Goal: Task Accomplishment & Management: Use online tool/utility

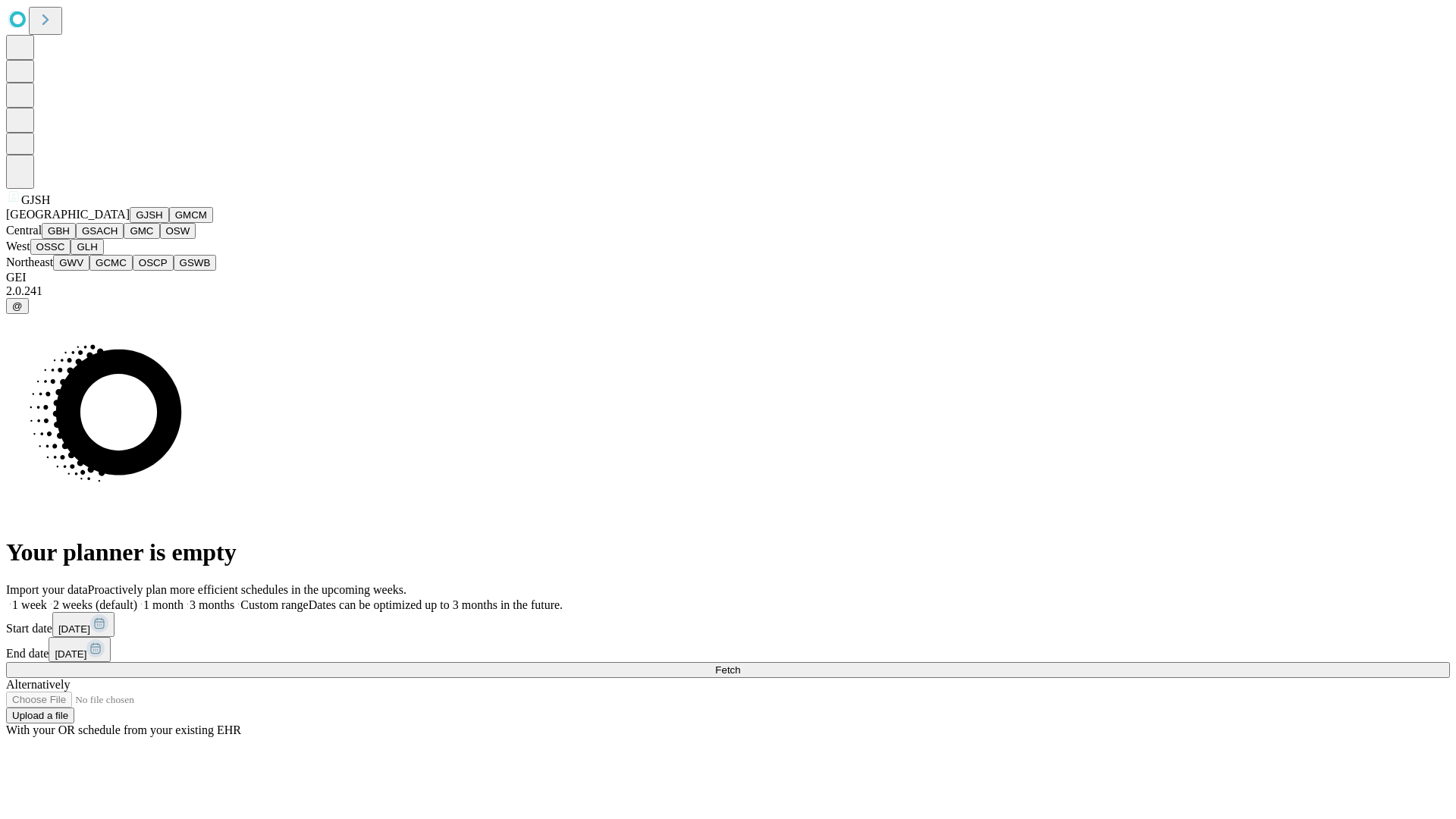
click at [130, 223] on button "GJSH" at bounding box center [149, 215] width 39 height 16
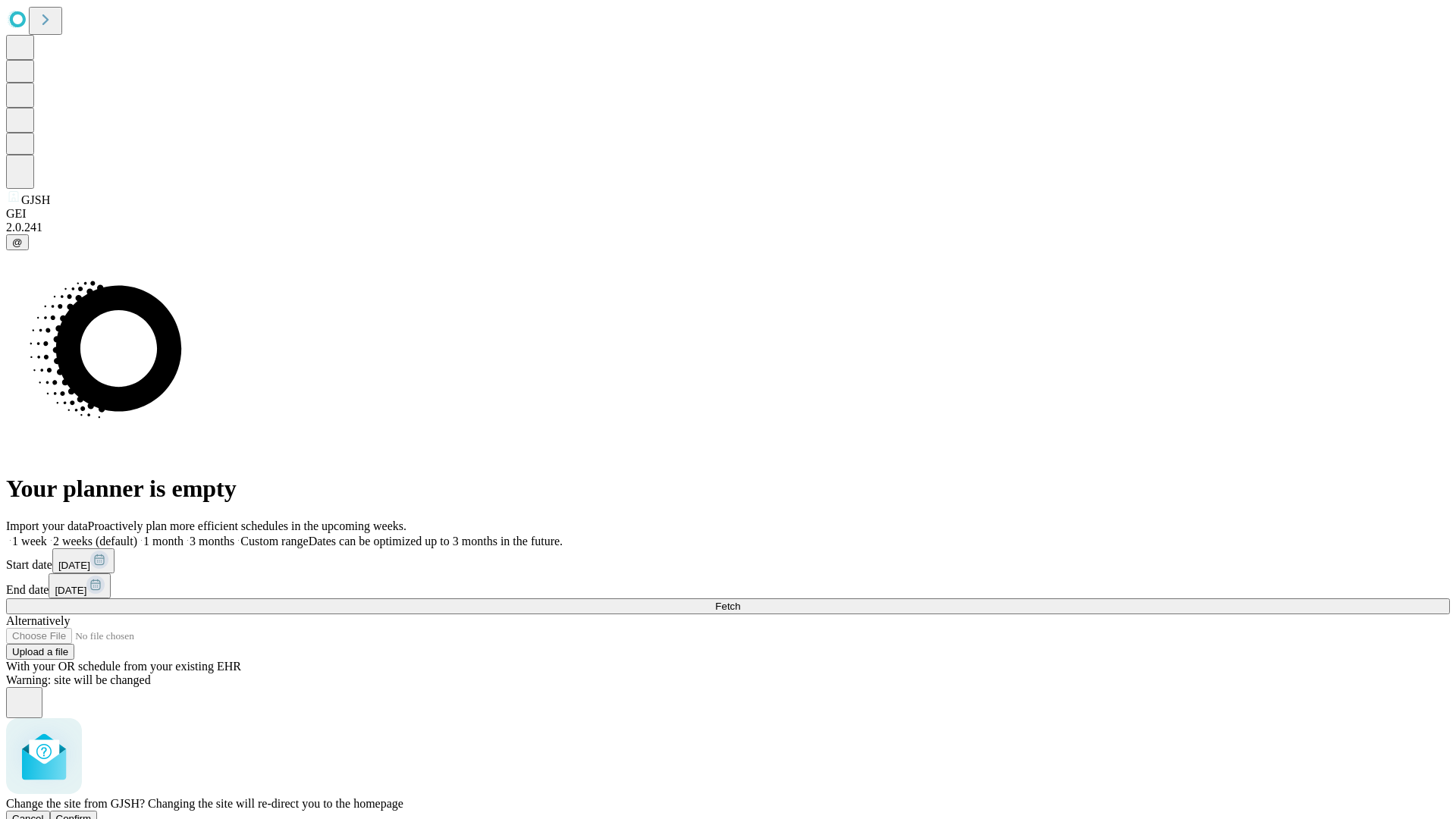
click at [91, 813] on span "Confirm" at bounding box center [74, 818] width 35 height 12
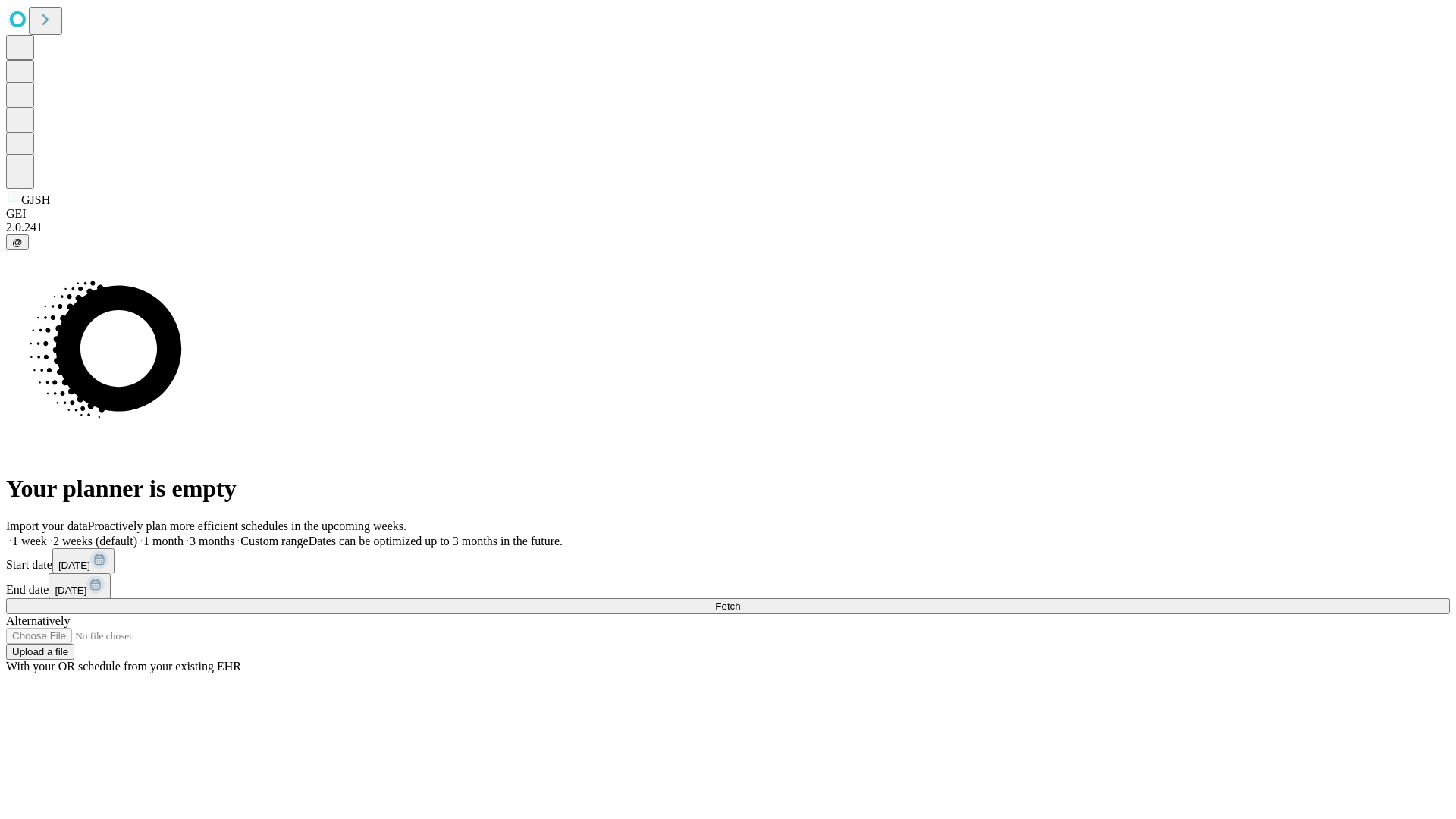
click at [47, 534] on label "1 week" at bounding box center [27, 540] width 41 height 13
click at [740, 601] on span "Fetch" at bounding box center [728, 606] width 25 height 12
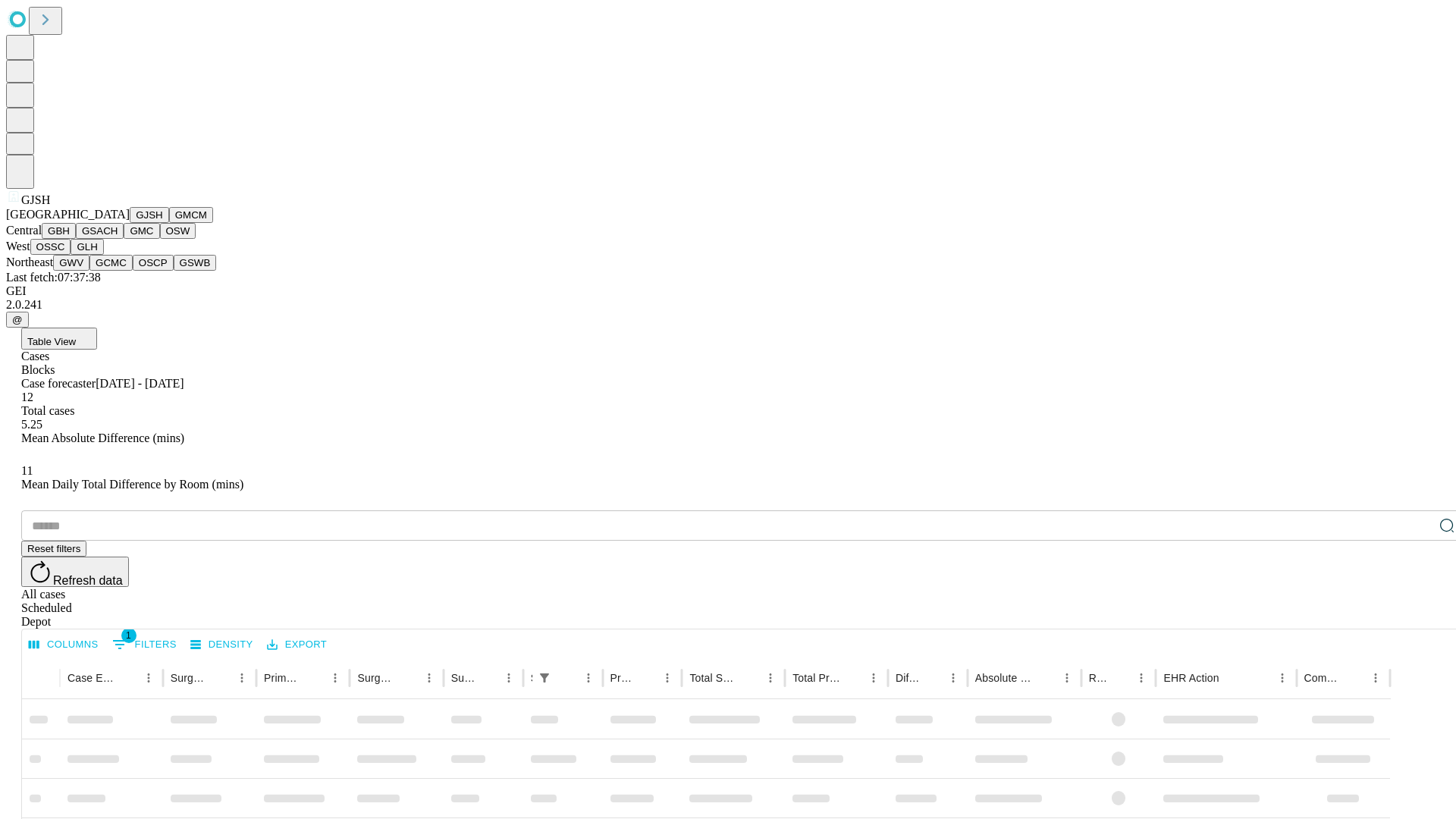
click at [169, 223] on button "GMCM" at bounding box center [192, 215] width 44 height 16
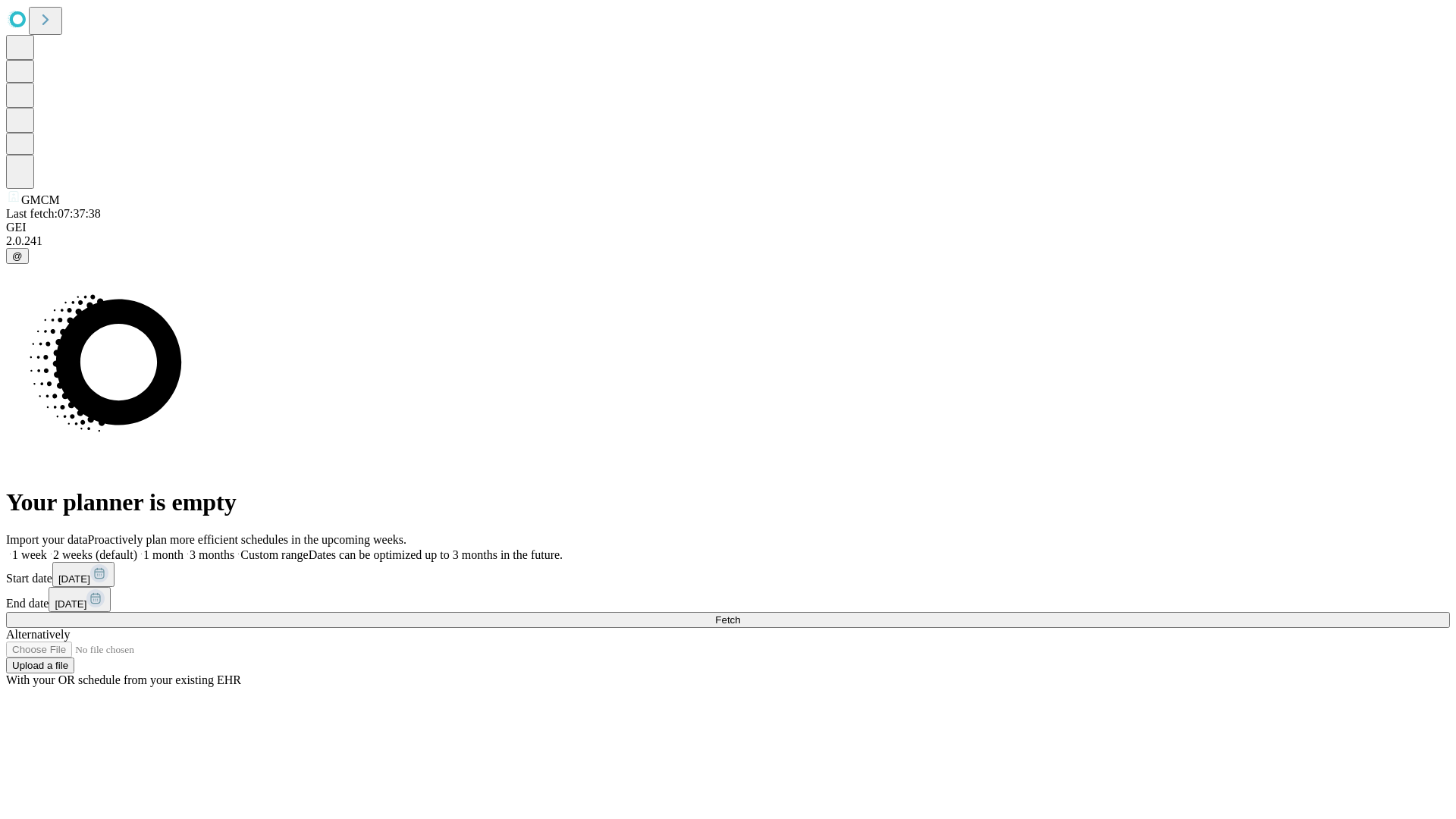
click at [47, 548] on label "1 week" at bounding box center [27, 555] width 41 height 13
click at [740, 614] on span "Fetch" at bounding box center [728, 619] width 25 height 12
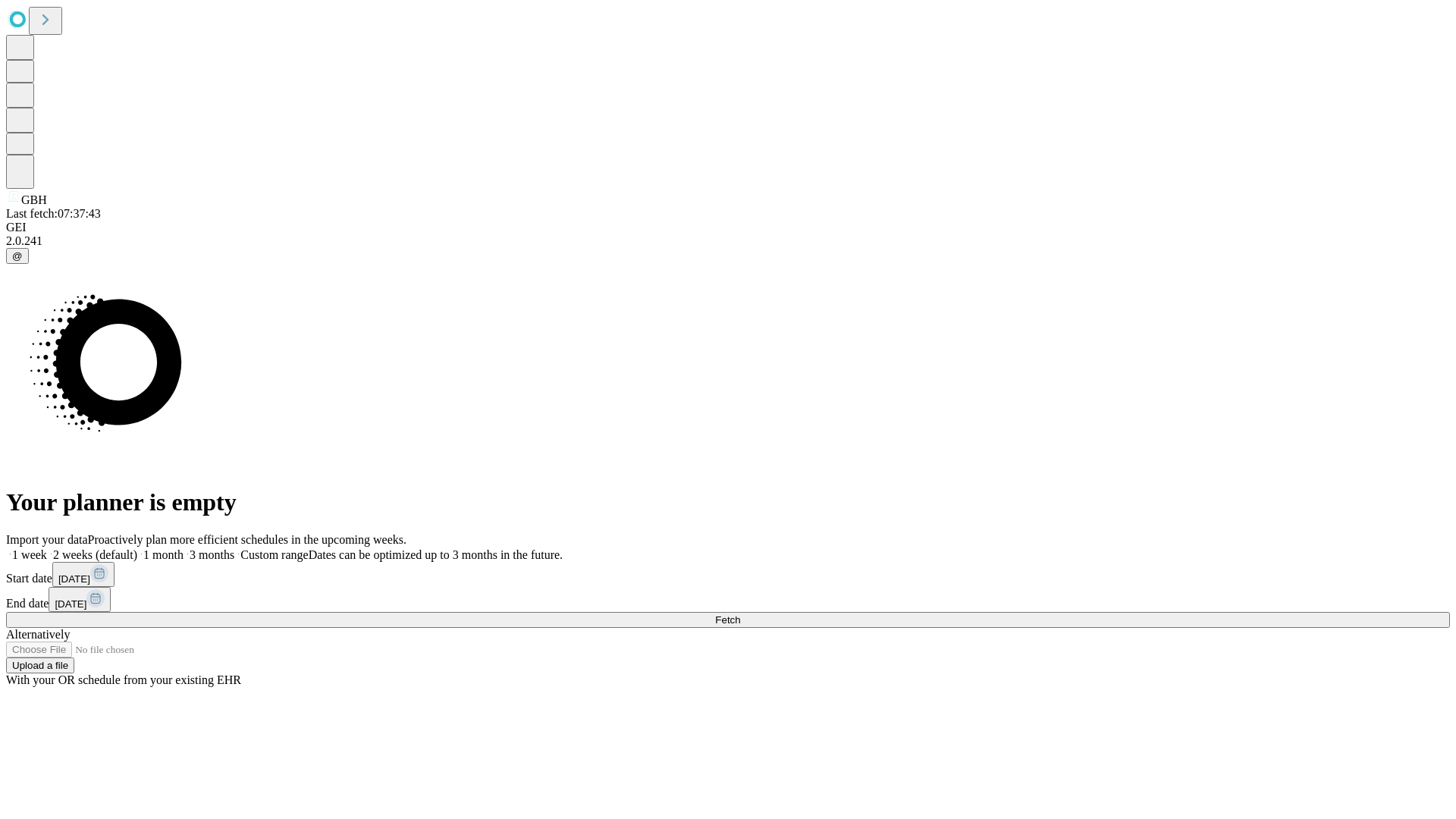
click at [47, 548] on label "1 week" at bounding box center [27, 555] width 41 height 13
click at [740, 614] on span "Fetch" at bounding box center [728, 619] width 25 height 12
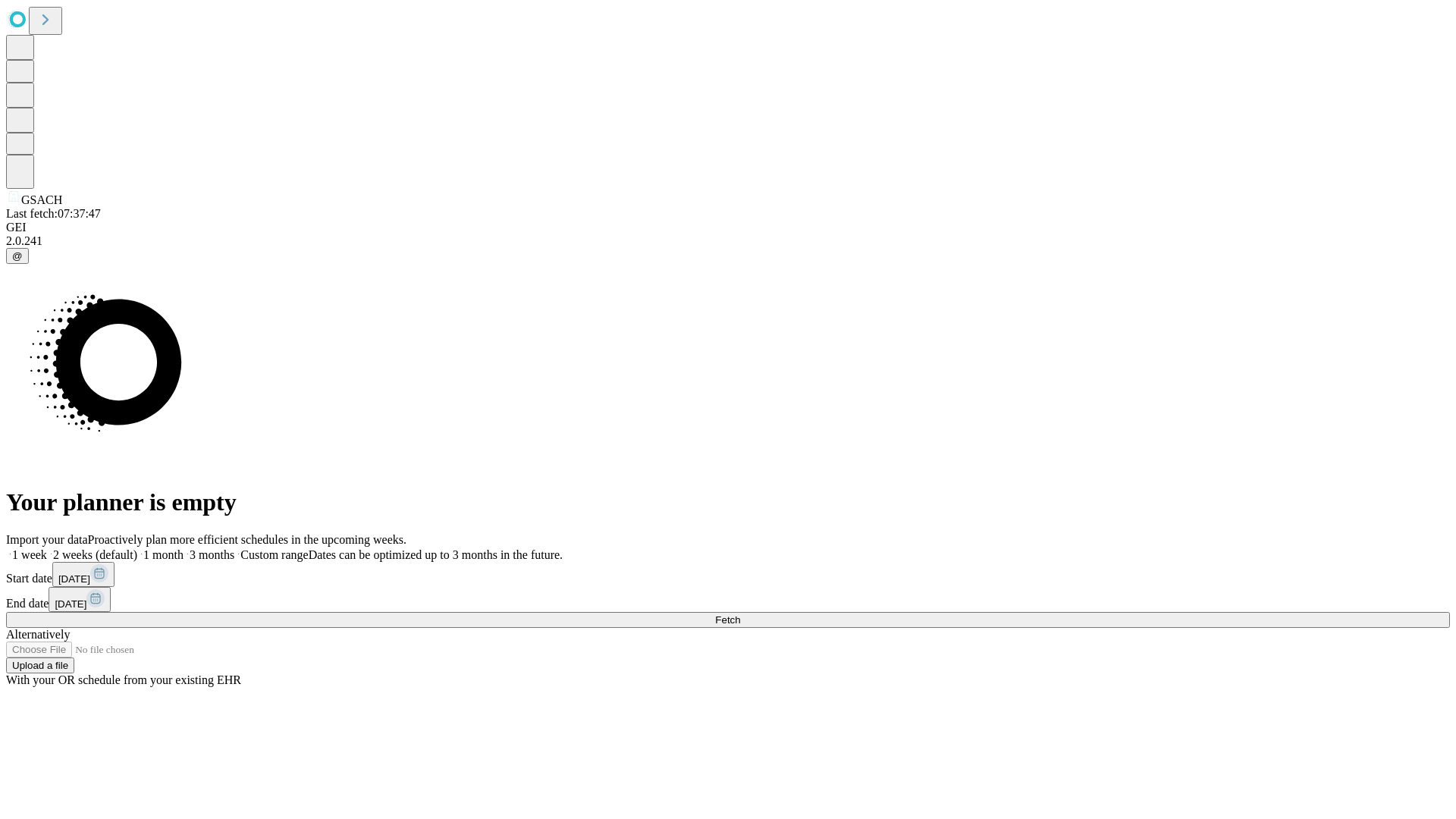
click at [47, 548] on label "1 week" at bounding box center [27, 555] width 41 height 13
click at [740, 614] on span "Fetch" at bounding box center [728, 619] width 25 height 12
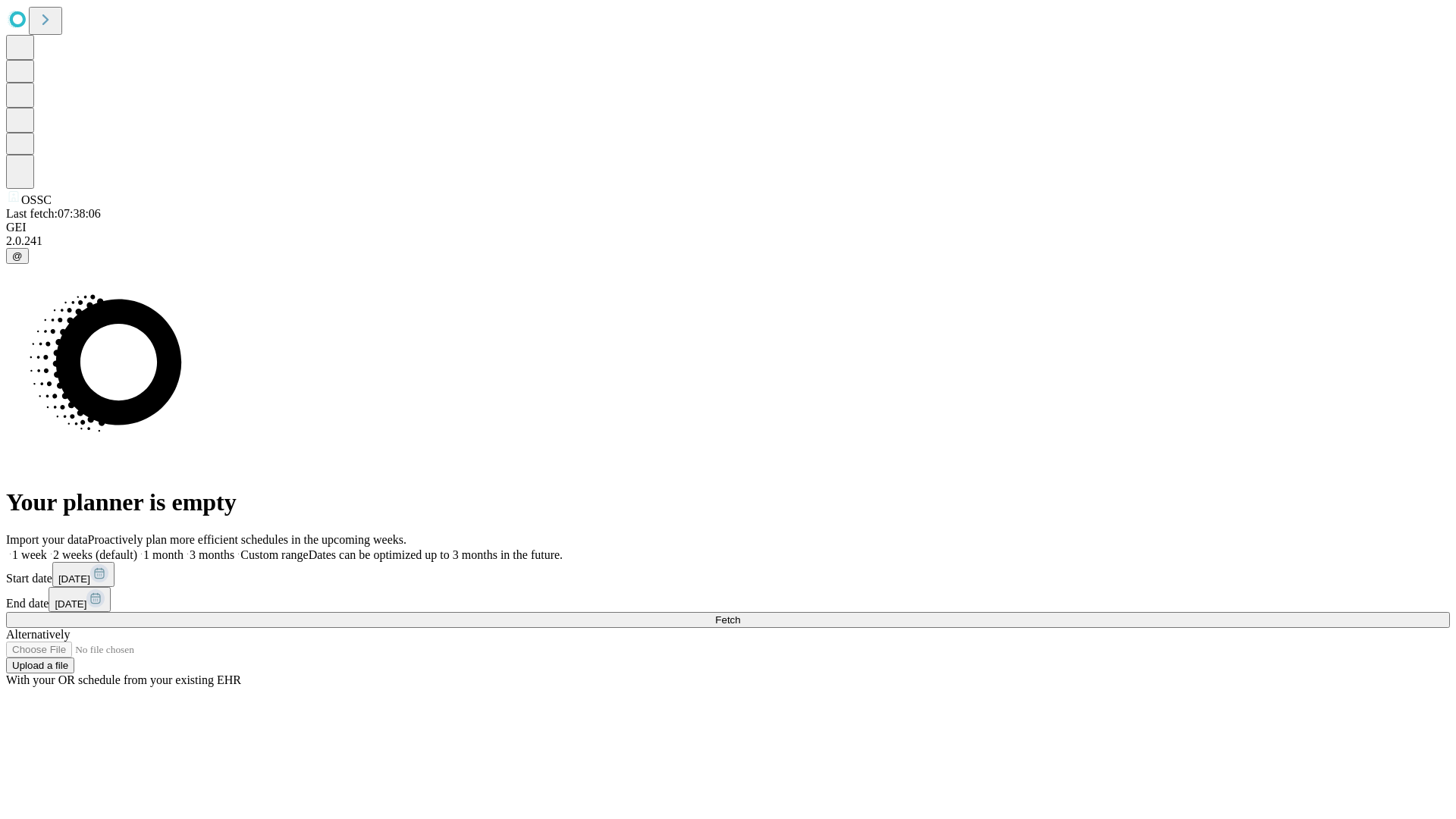
click at [47, 548] on label "1 week" at bounding box center [27, 555] width 41 height 13
click at [740, 614] on span "Fetch" at bounding box center [728, 619] width 25 height 12
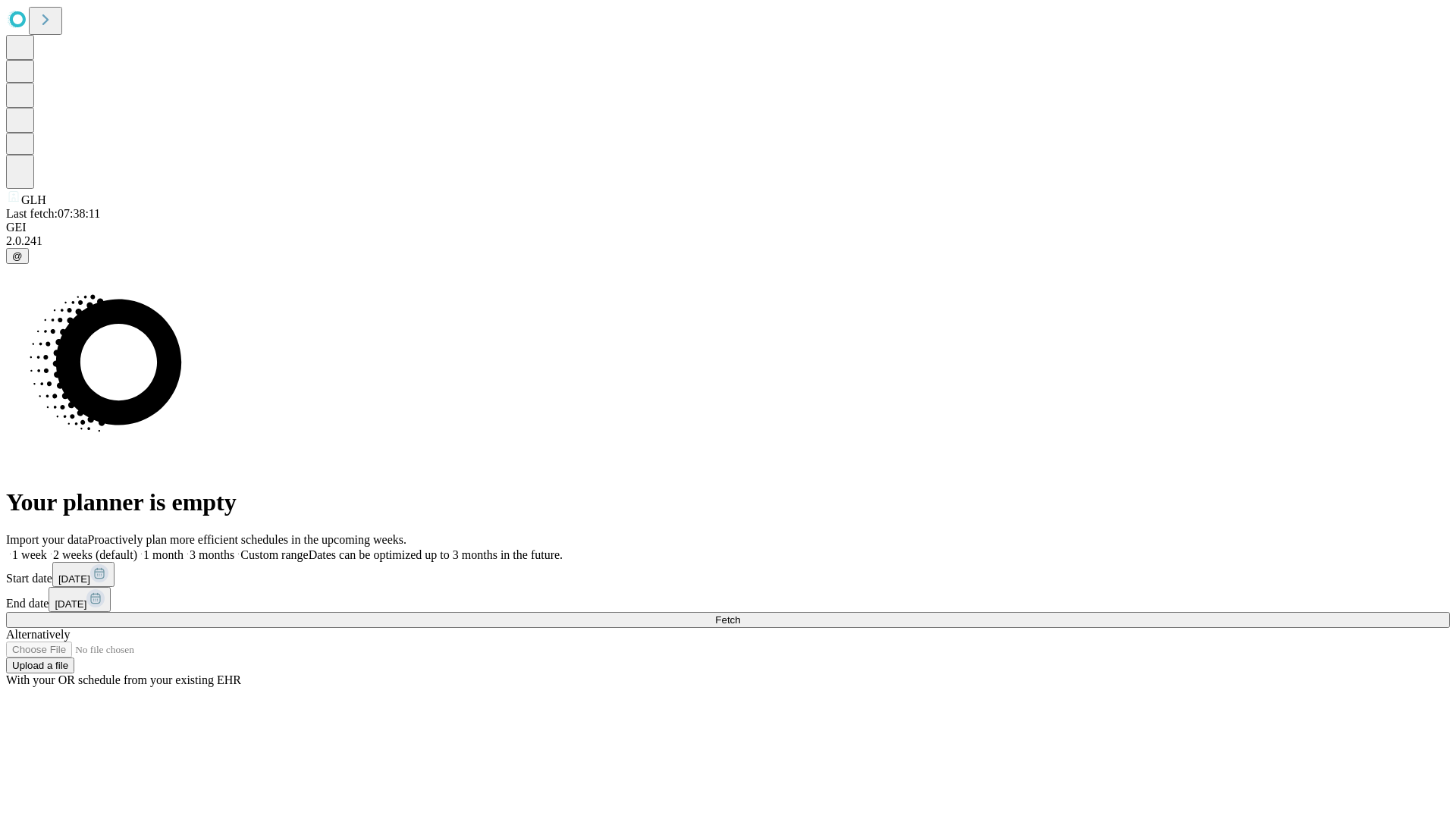
click at [47, 548] on label "1 week" at bounding box center [27, 555] width 41 height 13
click at [740, 614] on span "Fetch" at bounding box center [728, 619] width 25 height 12
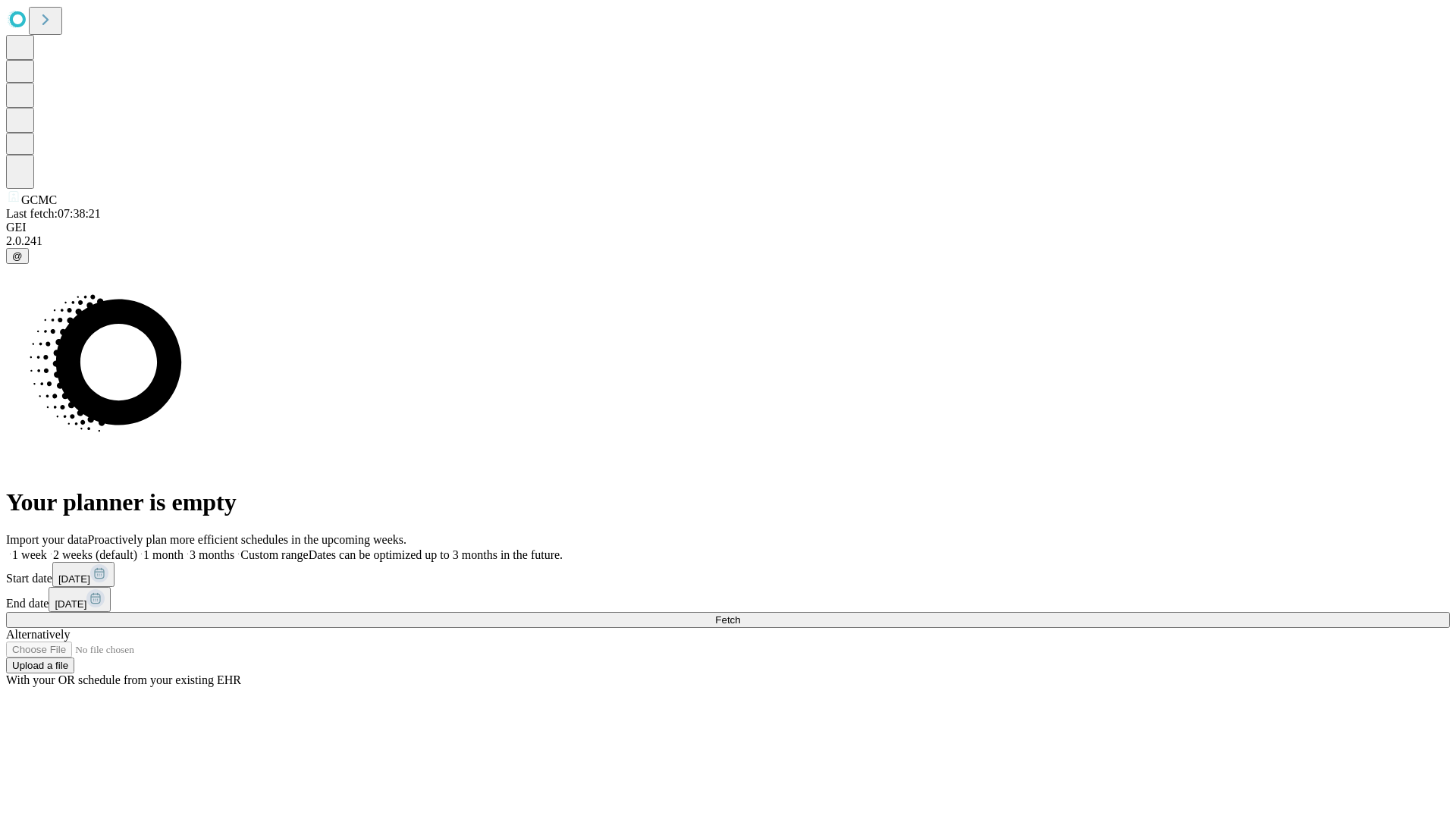
click at [740, 614] on span "Fetch" at bounding box center [728, 619] width 25 height 12
